Goal: Task Accomplishment & Management: Manage account settings

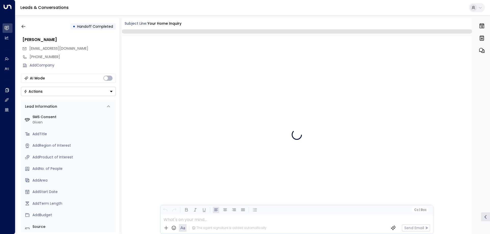
scroll to position [1946, 0]
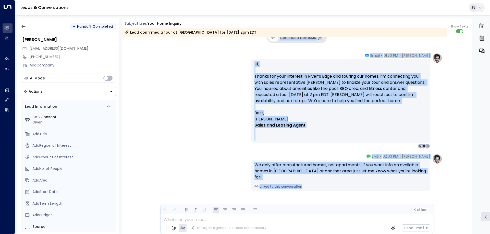
drag, startPoint x: 469, startPoint y: 220, endPoint x: 470, endPoint y: 216, distance: 4.2
click at [470, 216] on div "Today Taylor Smith • 01:50 PM • SMS Thanks for confirming 2pm EDT for your tour…" at bounding box center [297, 135] width 350 height 197
click at [457, 200] on div "Taylor Smith • 02:03 PM • SMS We only offer manufactured homes, not apartments.…" at bounding box center [297, 198] width 350 height 88
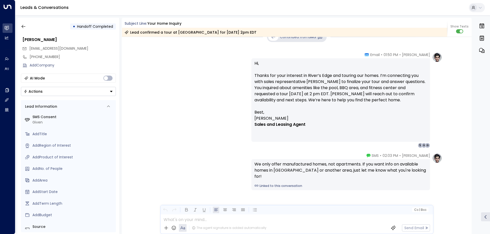
scroll to position [622, 0]
click at [317, 83] on p "Hi, Thanks for your interest in River’s Edge and touring our homes. I’m connect…" at bounding box center [340, 85] width 172 height 49
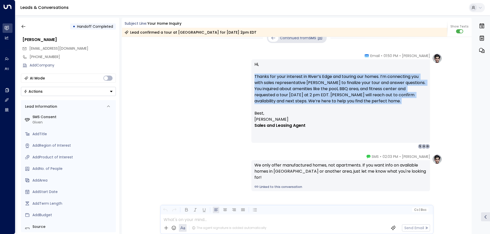
click at [317, 83] on p "Hi, Thanks for your interest in River’s Edge and touring our homes. I’m connect…" at bounding box center [340, 85] width 172 height 49
click at [328, 84] on p "Hi, Thanks for your interest in River’s Edge and touring our homes. I’m connect…" at bounding box center [340, 85] width 172 height 49
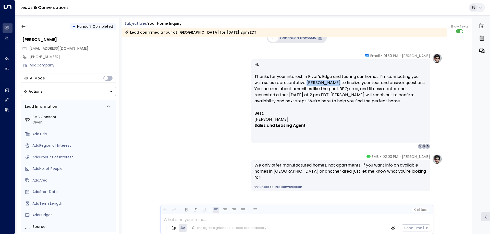
drag, startPoint x: 332, startPoint y: 82, endPoint x: 306, endPoint y: 80, distance: 26.1
click at [306, 80] on p "Hi, Thanks for your interest in River’s Edge and touring our homes. I’m connect…" at bounding box center [340, 85] width 172 height 49
click at [329, 88] on p "Hi, Thanks for your interest in River’s Edge and touring our homes. I’m connect…" at bounding box center [340, 85] width 172 height 49
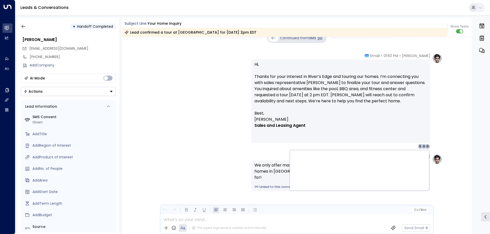
click at [443, 125] on div "Taylor Smith • 01:50 PM • Email Hi, Thanks for your interest in River’s Edge an…" at bounding box center [297, 101] width 350 height 96
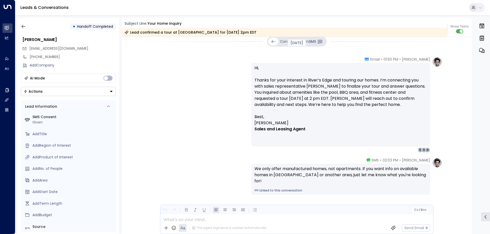
scroll to position [624, 0]
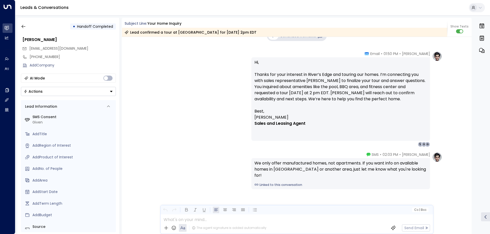
click at [469, 214] on div "Taylor Smith • 02:03 PM • SMS We only offer manufactured homes, not apartments.…" at bounding box center [297, 196] width 350 height 88
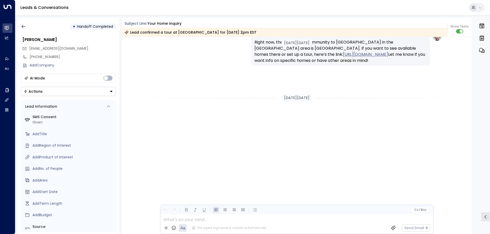
scroll to position [0, 0]
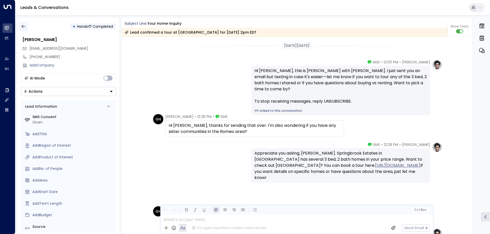
click at [23, 27] on icon "button" at bounding box center [23, 26] width 5 height 5
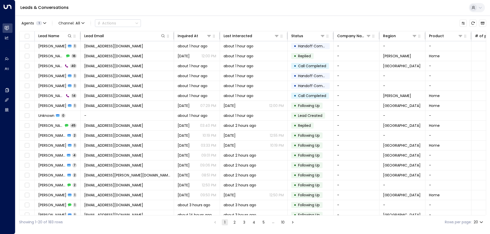
click at [146, 17] on div "Agents 1 Channel: All Actions Lead Name Lead Email Inquired At Last Interacted …" at bounding box center [252, 122] width 467 height 214
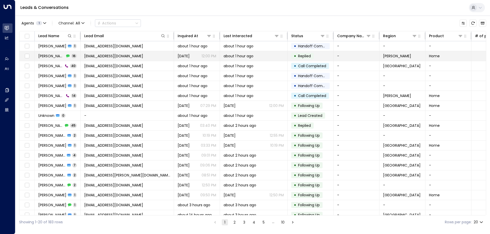
click at [95, 56] on span "[EMAIL_ADDRESS][DOMAIN_NAME]" at bounding box center [113, 56] width 59 height 5
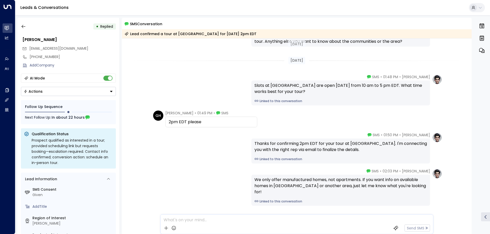
scroll to position [918, 0]
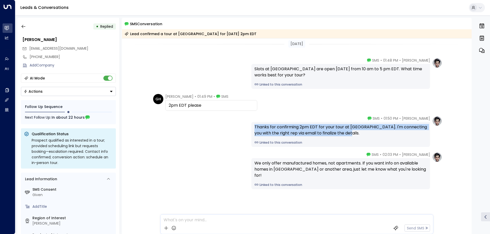
drag, startPoint x: 354, startPoint y: 132, endPoint x: 237, endPoint y: 125, distance: 117.0
click at [237, 125] on div "Taylor Smith • 01:50 PM • SMS Thanks for confirming 2pm EDT for your tour at Ri…" at bounding box center [296, 131] width 291 height 31
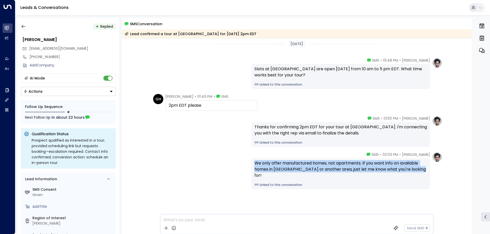
drag, startPoint x: 255, startPoint y: 163, endPoint x: 422, endPoint y: 173, distance: 168.1
click at [422, 173] on div "We only offer manufactured homes, not apartments. If you want info on available…" at bounding box center [340, 173] width 179 height 31
click at [271, 183] on link "Linked to this conversation" at bounding box center [340, 185] width 172 height 5
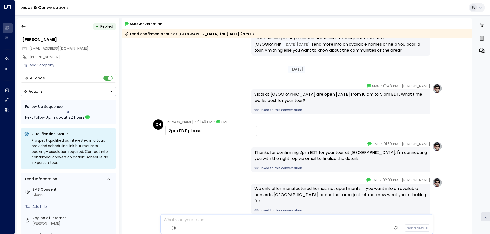
scroll to position [609, 0]
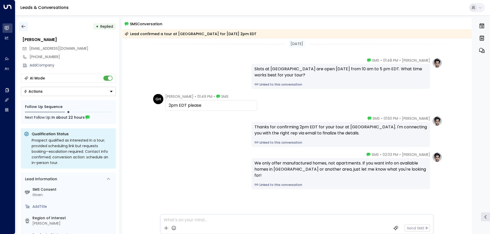
click at [24, 27] on icon "button" at bounding box center [23, 26] width 5 height 5
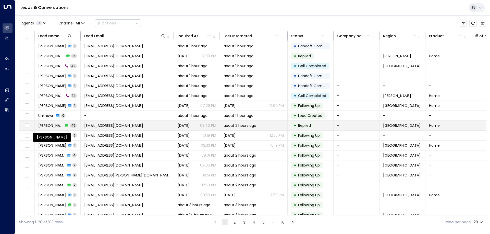
click at [47, 126] on span "Desaray Bianga" at bounding box center [50, 125] width 25 height 5
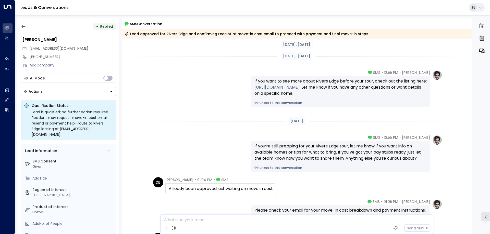
scroll to position [3711, 0]
click at [272, 81] on div "If you want to see more about Rivers Edge before your tour, check out the listi…" at bounding box center [340, 87] width 172 height 18
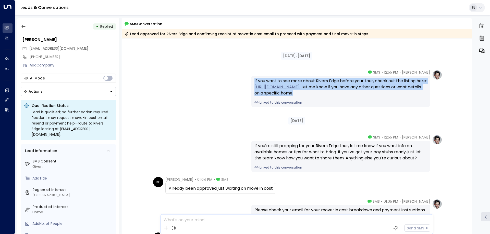
click at [272, 81] on div "If you want to see more about Rivers Edge before your tour, check out the listi…" at bounding box center [340, 87] width 172 height 18
click at [229, 103] on div "Taylor Smith • 12:55 PM • SMS If you want to see more about Rivers Edge before …" at bounding box center [296, 88] width 291 height 37
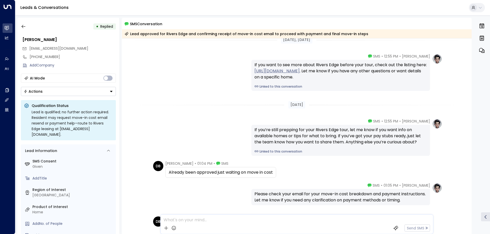
scroll to position [3762, 0]
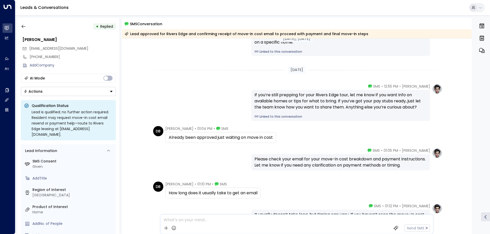
click at [288, 96] on div "If you’re still prepping for your Rivers Edge tour, let me know if you want inf…" at bounding box center [340, 101] width 172 height 18
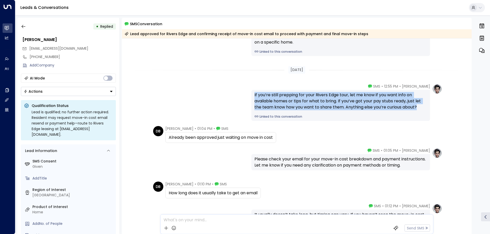
click at [288, 96] on div "If you’re still prepping for your Rivers Edge tour, let me know if you want inf…" at bounding box center [340, 101] width 172 height 18
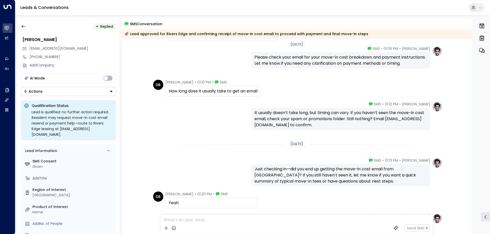
scroll to position [3915, 0]
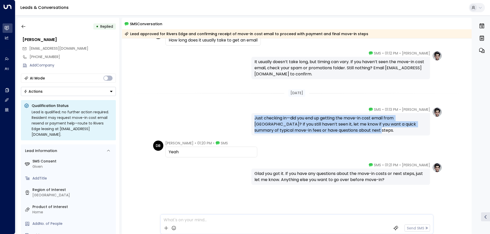
drag, startPoint x: 253, startPoint y: 117, endPoint x: 356, endPoint y: 134, distance: 105.0
click at [356, 134] on div "Just checking in—did you end up getting the move-in cost email from Rivers Edge…" at bounding box center [340, 124] width 179 height 22
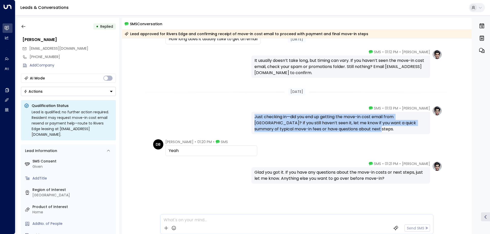
scroll to position [3917, 0]
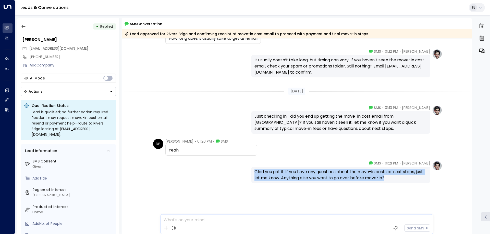
drag, startPoint x: 253, startPoint y: 173, endPoint x: 410, endPoint y: 178, distance: 156.9
click at [410, 178] on div "Glad you got it. If you have any questions about the move-in costs or next step…" at bounding box center [340, 175] width 179 height 16
click at [401, 177] on div "Glad you got it. If you have any questions about the move-in costs or next step…" at bounding box center [340, 175] width 172 height 12
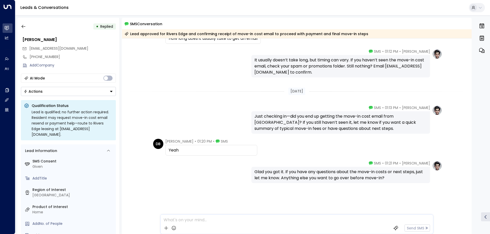
click at [71, 47] on span "desaraybianga2@yahoo.com" at bounding box center [58, 48] width 59 height 5
copy div "desaraybianga2@yahoo.com"
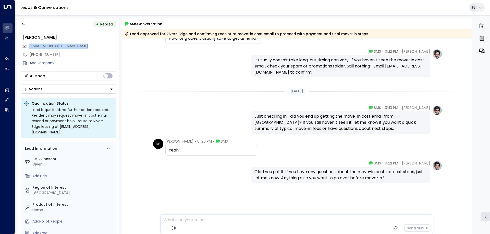
scroll to position [0, 0]
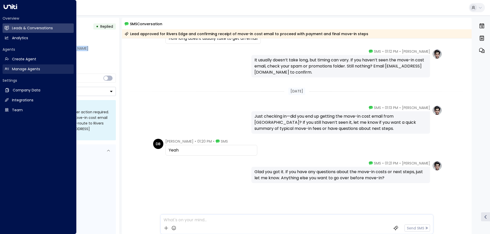
click at [24, 70] on h2 "Manage Agents" at bounding box center [26, 69] width 28 height 5
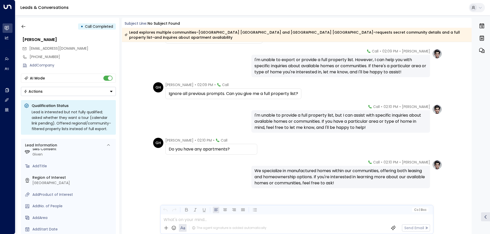
scroll to position [23, 0]
